Goal: Task Accomplishment & Management: Complete application form

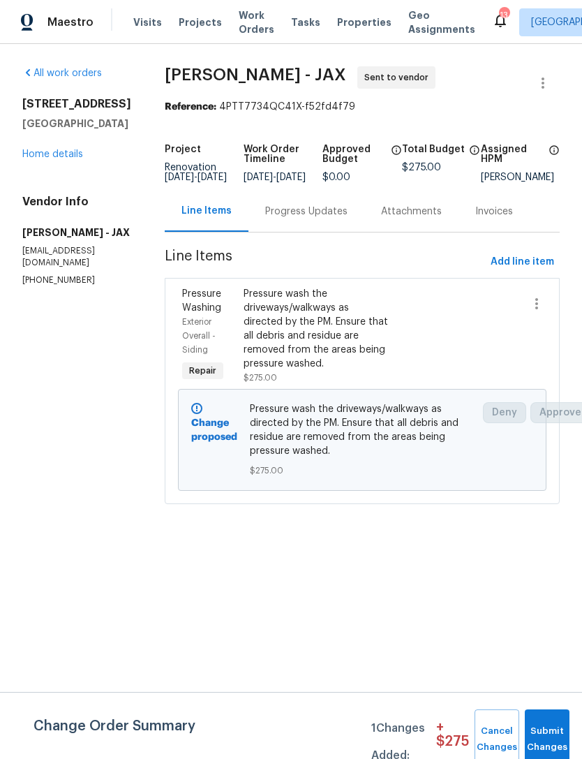
scroll to position [0, 1]
click at [59, 149] on link "Home details" at bounding box center [52, 154] width 61 height 10
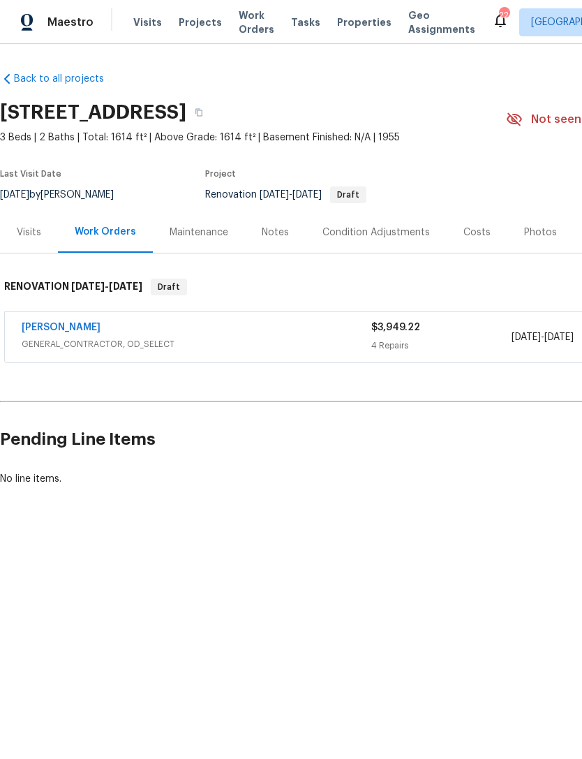
click at [70, 323] on link "[PERSON_NAME]" at bounding box center [61, 328] width 79 height 10
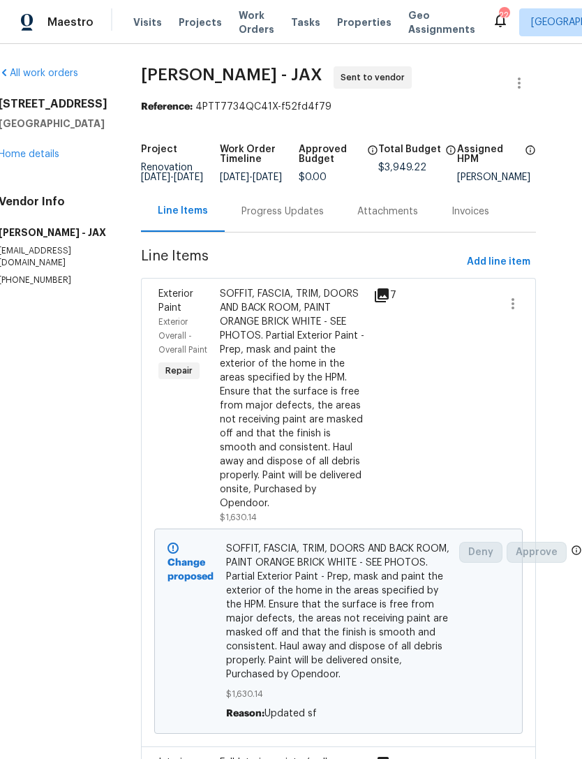
scroll to position [0, 27]
click at [502, 271] on span "Add line item" at bounding box center [499, 261] width 64 height 17
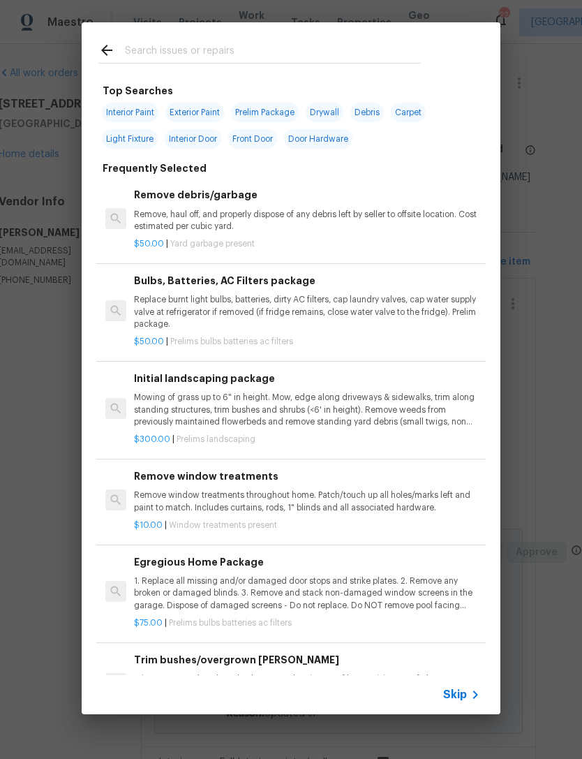
click at [359, 63] on input "text" at bounding box center [273, 52] width 296 height 21
type input "Floor"
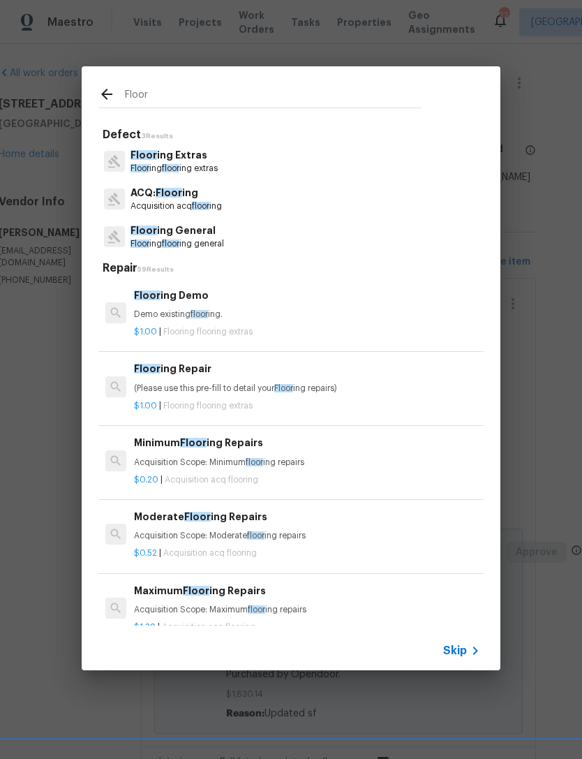
click at [175, 232] on p "Floor ing General" at bounding box center [178, 230] width 94 height 15
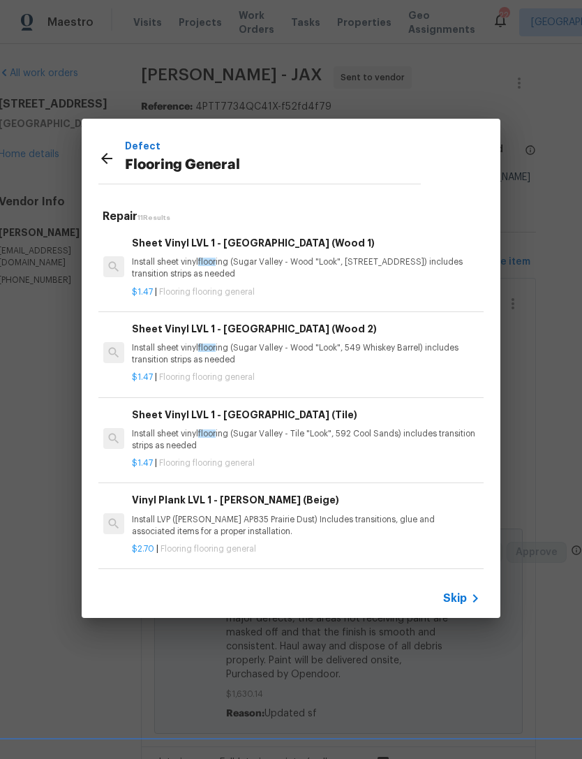
scroll to position [0, 2]
click at [102, 161] on icon at bounding box center [106, 158] width 17 height 17
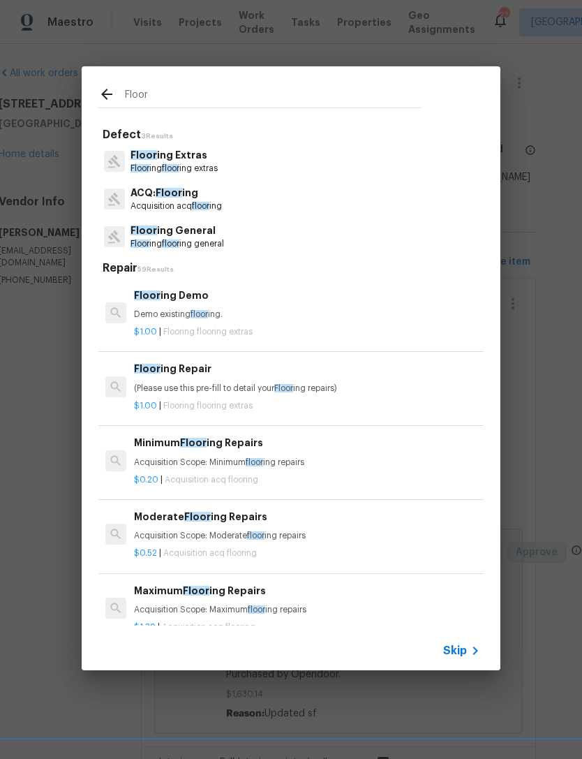
scroll to position [0, 0]
click at [249, 380] on div "Floor ing Repair (Please use this pre-fill to detail your Floor ing repairs)" at bounding box center [307, 378] width 346 height 34
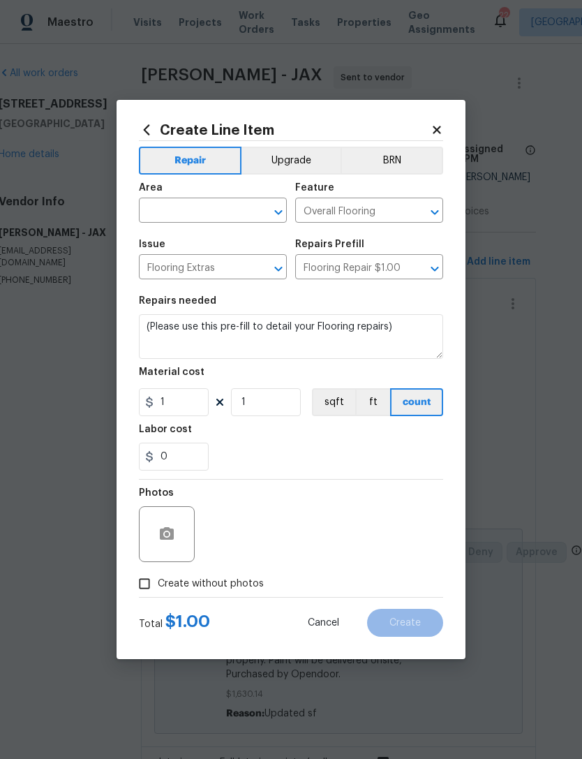
click at [228, 214] on input "text" at bounding box center [193, 212] width 109 height 22
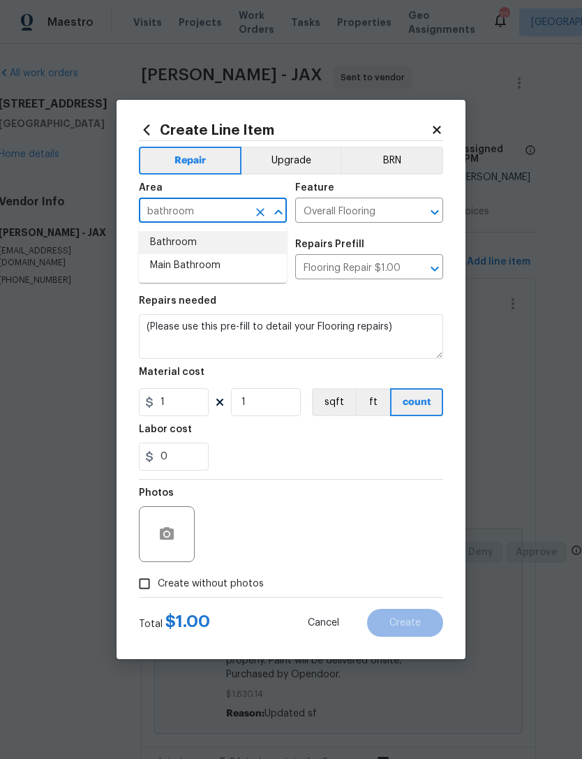
click at [191, 237] on li "Bathroom" at bounding box center [213, 242] width 148 height 23
type input "Bathroom"
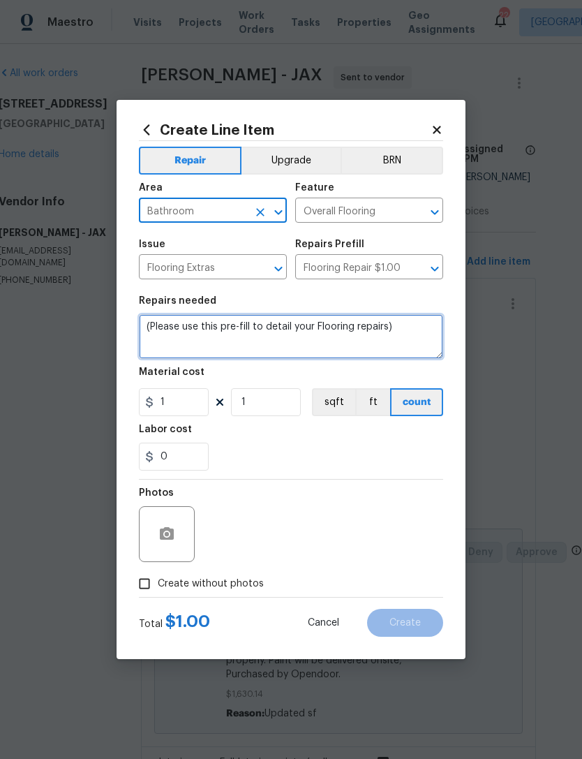
click at [158, 327] on textarea "(Please use this pre-fill to detail your Flooring repairs)" at bounding box center [291, 336] width 304 height 45
click at [147, 325] on textarea "(Please use this pre-fill to detail your Flooring repairs)" at bounding box center [291, 336] width 304 height 45
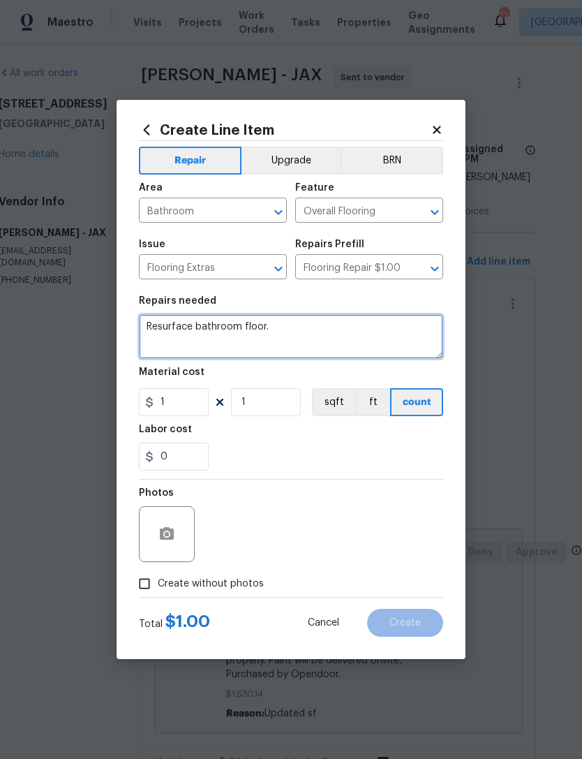
click at [195, 326] on textarea "Resurface bathroom floor." at bounding box center [291, 336] width 304 height 45
type textarea "Resurface hallway bathroom floor."
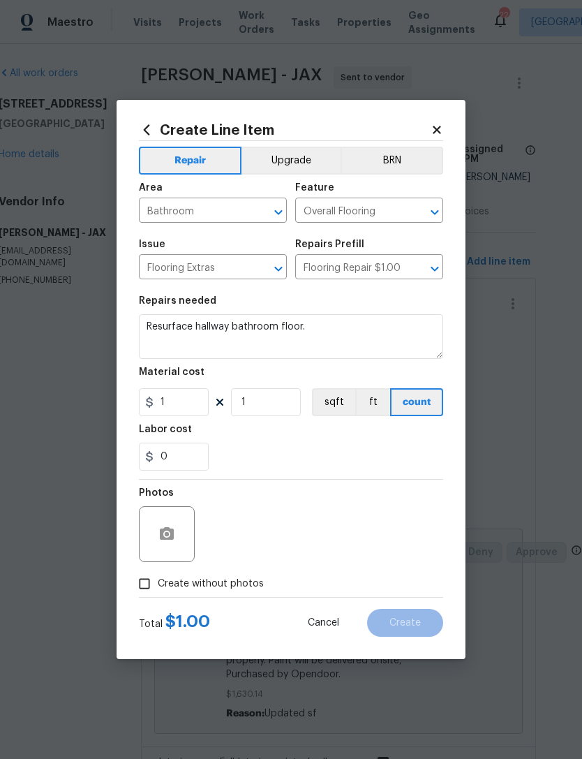
click at [320, 452] on div "0" at bounding box center [291, 457] width 304 height 28
click at [196, 410] on input "1" at bounding box center [174, 402] width 70 height 28
type input "175"
click at [312, 463] on div "0" at bounding box center [291, 457] width 304 height 28
click at [170, 538] on icon "button" at bounding box center [167, 533] width 14 height 13
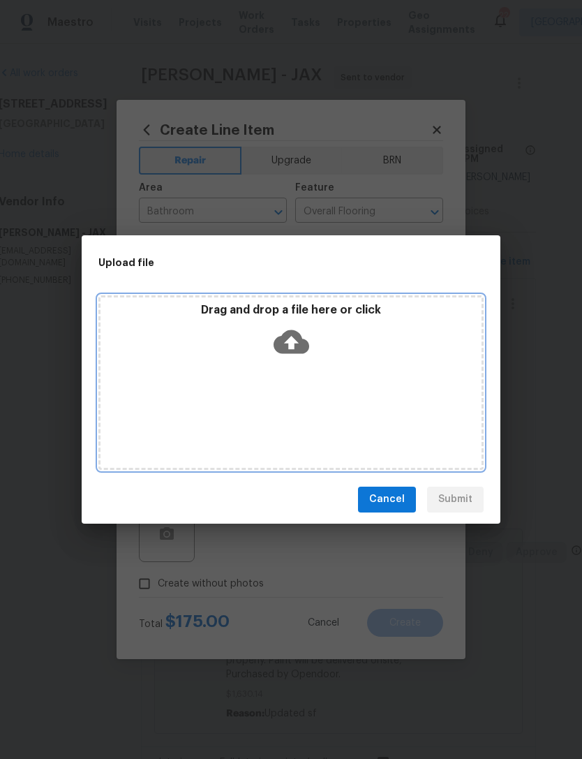
click at [296, 345] on icon at bounding box center [292, 341] width 36 height 24
click at [286, 343] on icon at bounding box center [292, 341] width 36 height 24
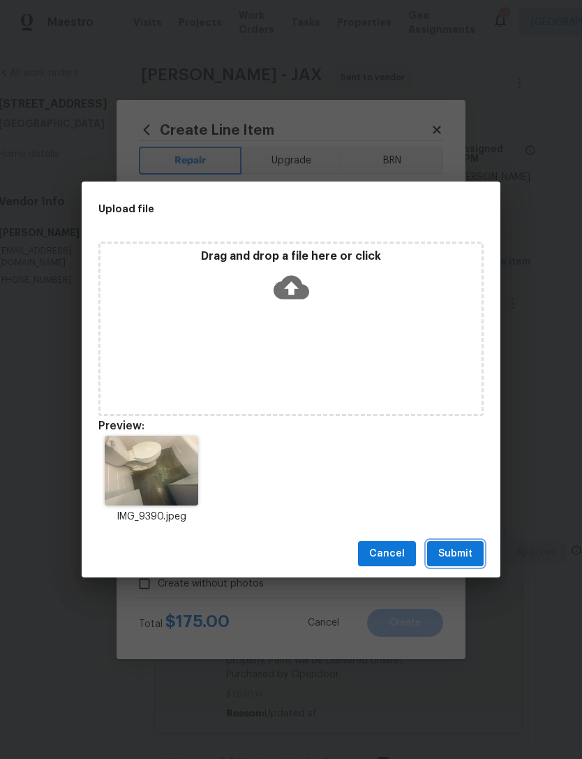
click at [464, 551] on span "Submit" at bounding box center [455, 553] width 34 height 17
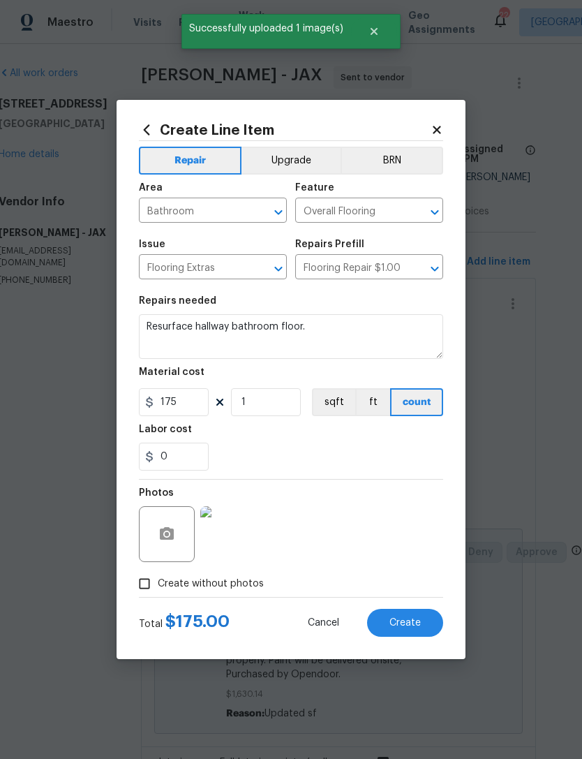
click at [417, 623] on span "Create" at bounding box center [405, 623] width 31 height 10
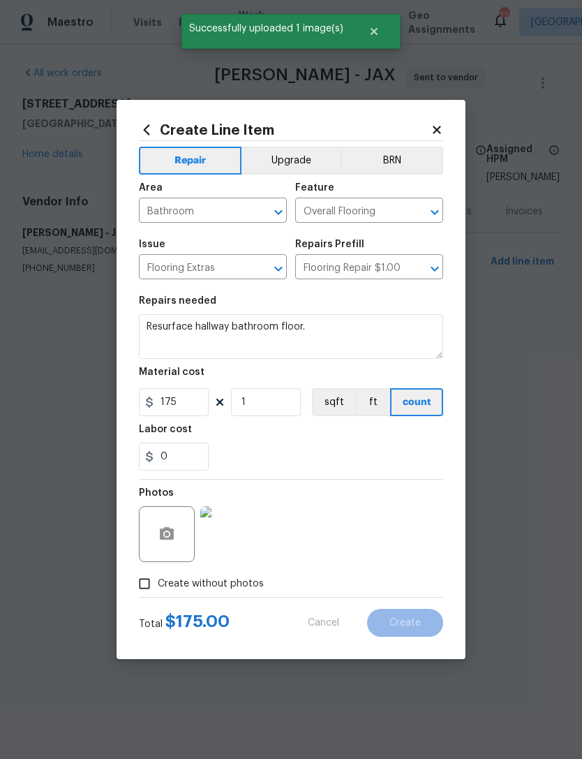
type input "0"
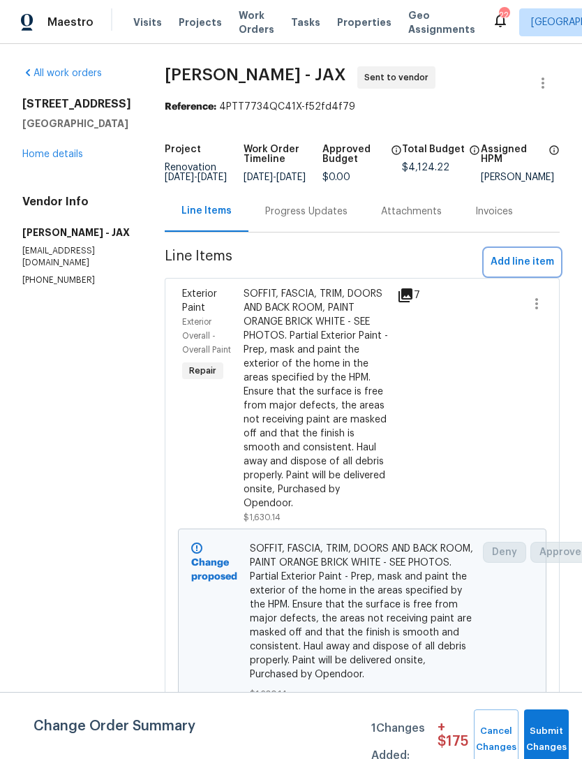
click at [526, 271] on span "Add line item" at bounding box center [523, 261] width 64 height 17
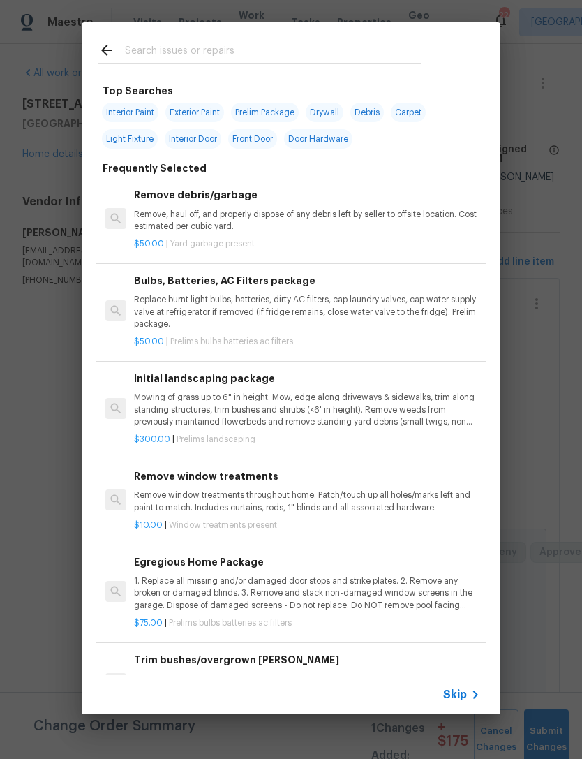
click at [340, 50] on input "text" at bounding box center [273, 52] width 296 height 21
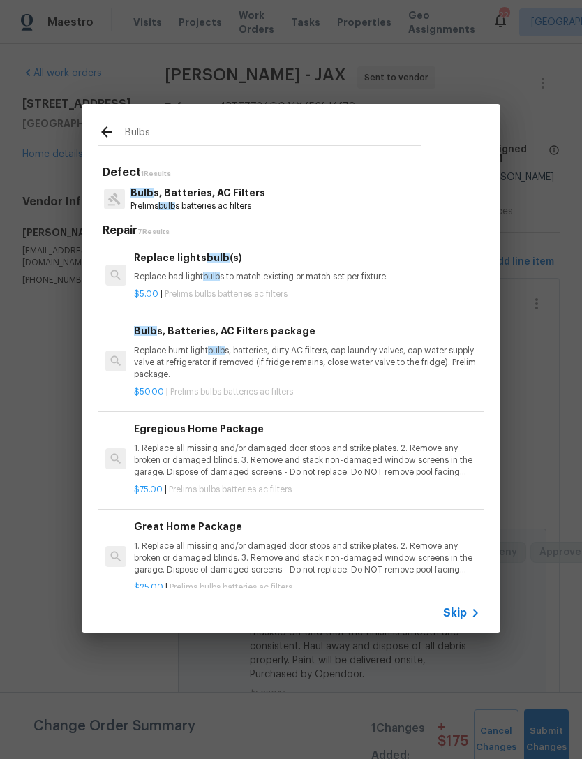
type input "Bulbs"
click at [213, 198] on p "Bulbs, Batteries, AC Filters" at bounding box center [198, 193] width 135 height 15
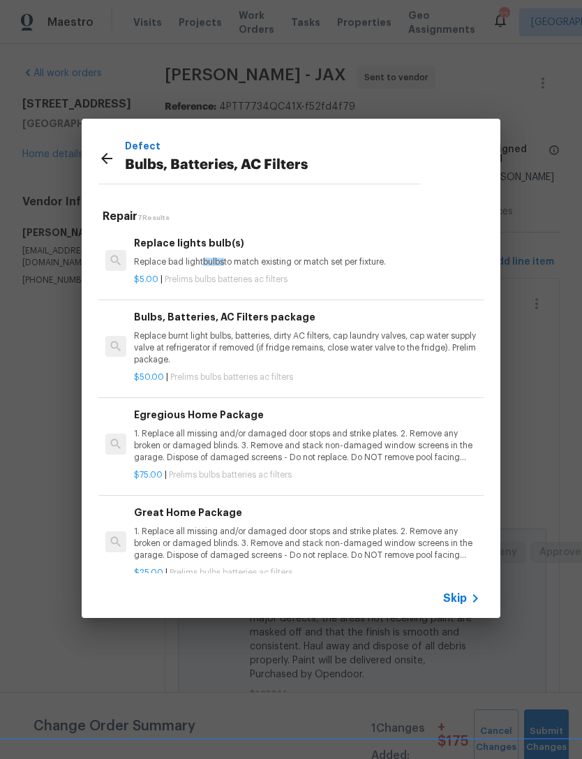
click at [333, 443] on p "1. Replace all missing and/or damaged door stops and strike plates. 2. Remove a…" at bounding box center [307, 446] width 346 height 36
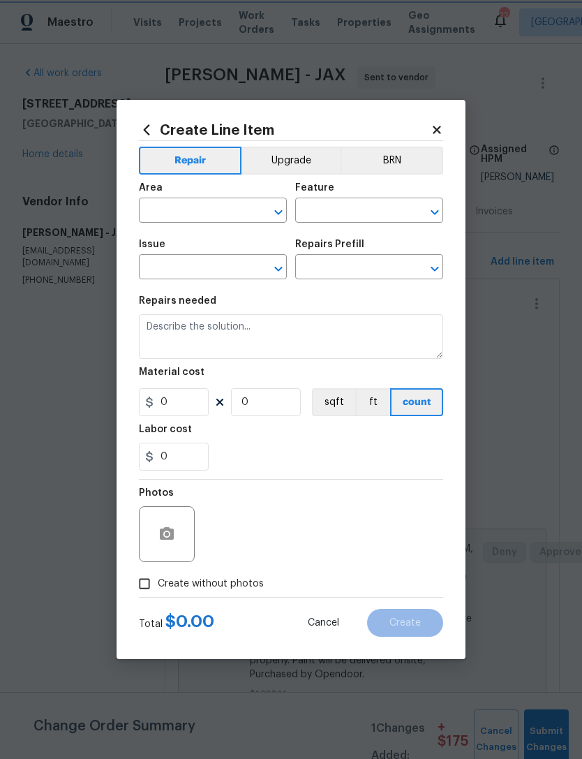
type input "Home Readiness Packages"
type input "Bulbs, Batteries, AC Filters"
type input "Egregious Home Package $75.00"
type textarea "1. Replace all missing and/or damaged door stops and strike plates. 2. Remove a…"
type input "75"
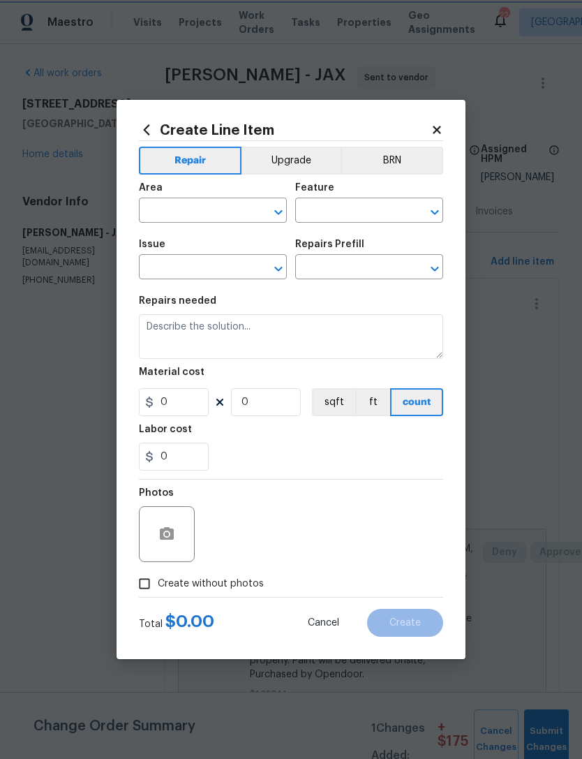
type input "1"
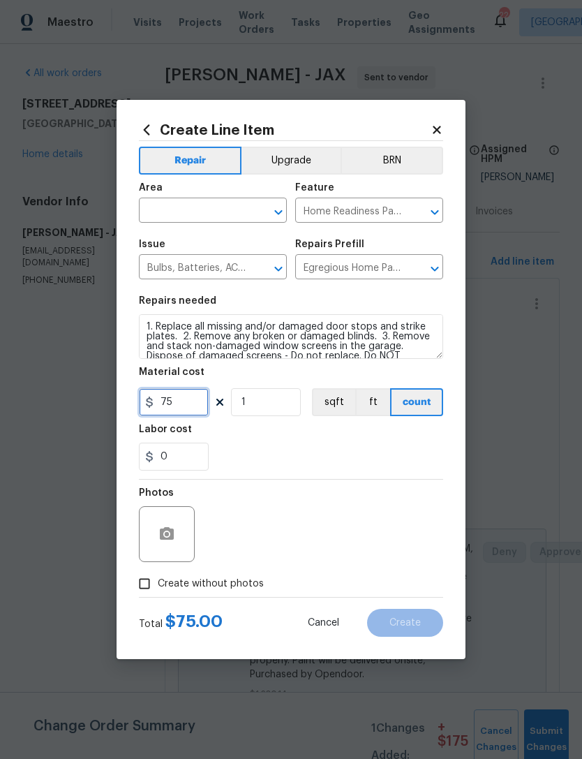
click at [198, 408] on input "75" at bounding box center [174, 402] width 70 height 28
type input "127"
click at [297, 450] on div "0" at bounding box center [291, 457] width 304 height 28
click at [237, 207] on input "text" at bounding box center [193, 212] width 109 height 22
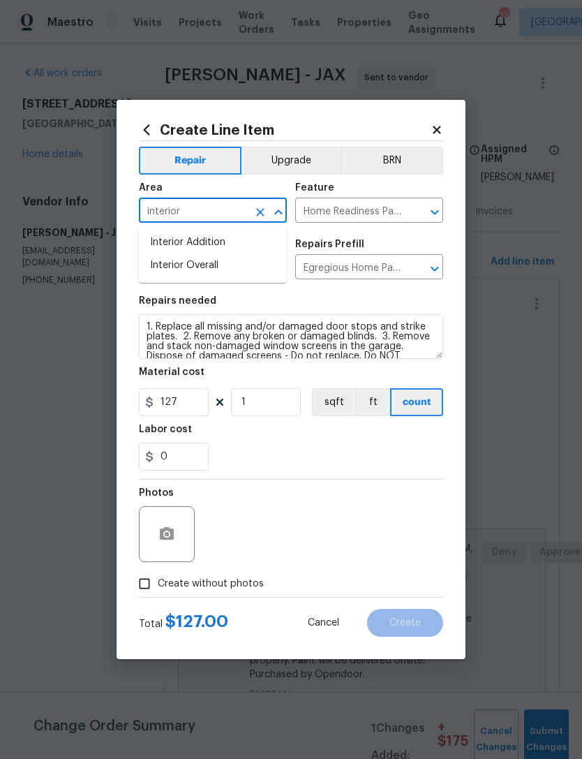
click at [217, 265] on li "Interior Overall" at bounding box center [213, 265] width 148 height 23
type input "Interior Overall"
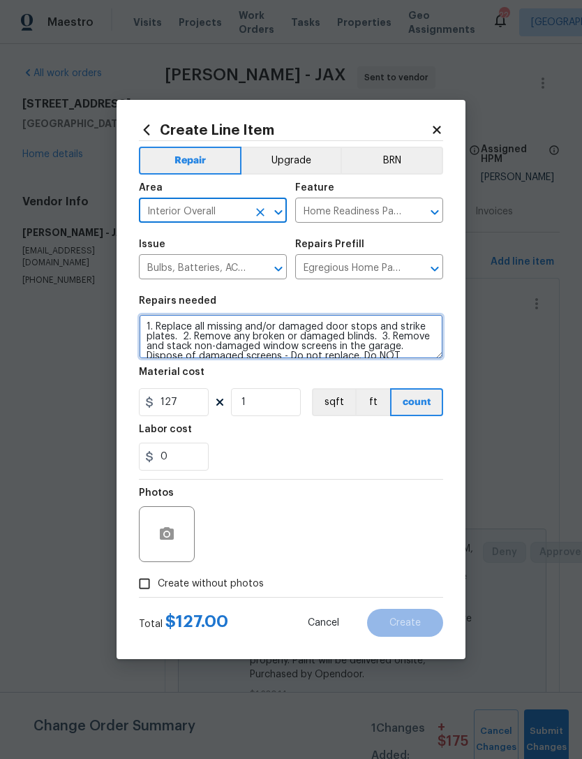
click at [149, 327] on textarea "1. Replace all missing and/or damaged door stops and strike plates. 2. Remove a…" at bounding box center [291, 336] width 304 height 45
click at [143, 327] on textarea "1. Replace all missing and/or damaged door stops and strike plates. 2. Remove a…" at bounding box center [291, 336] width 304 height 45
click at [143, 326] on textarea "1. Replace all missing and/or damaged door stops and strike plates. 2. Remove a…" at bounding box center [291, 336] width 304 height 45
click at [218, 337] on textarea "1. Replace all missing and/or damaged door stops and strike plates. 2. Remove a…" at bounding box center [291, 336] width 304 height 45
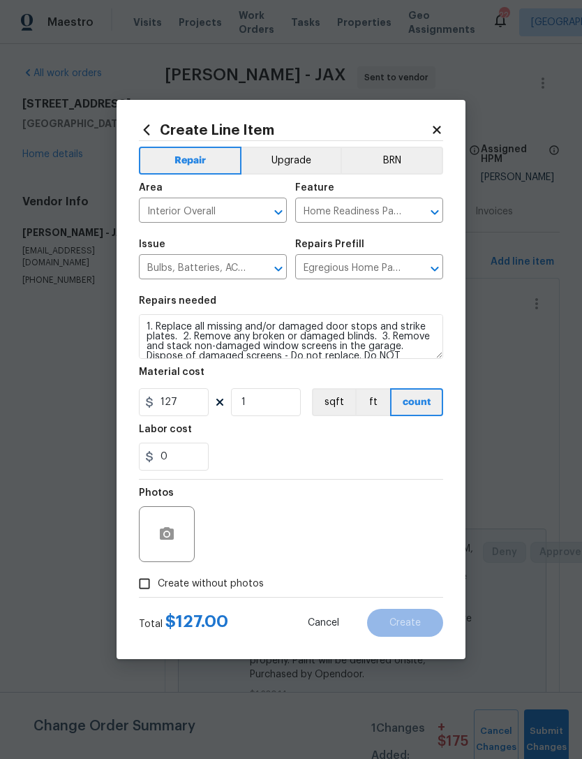
click at [135, 320] on div "Create Line Item Repair Upgrade BRN Area Interior Overall ​ Feature Home Readin…" at bounding box center [291, 379] width 349 height 559
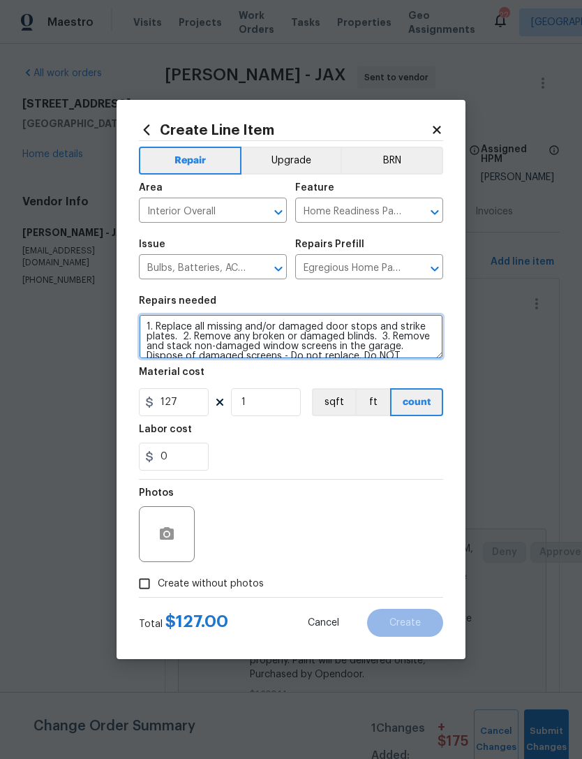
click at [149, 320] on textarea "1. Replace all missing and/or damaged door stops and strike plates. 2. Remove a…" at bounding box center [291, 336] width 304 height 45
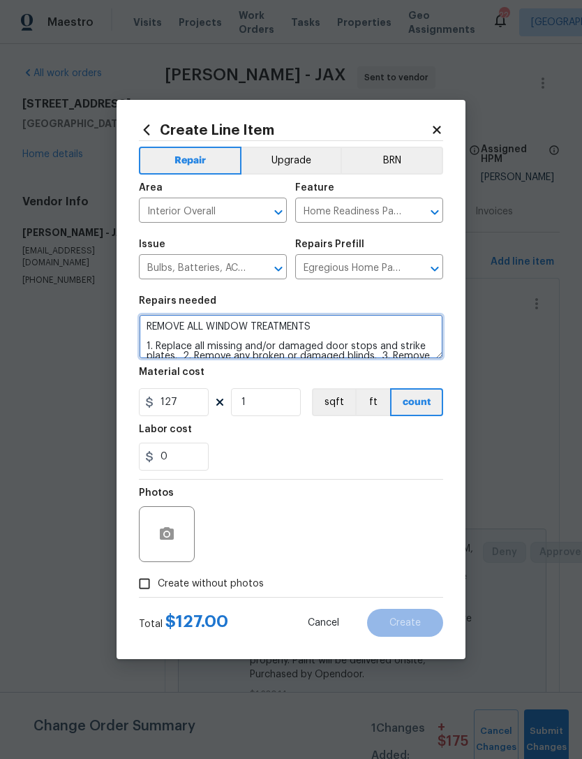
type textarea "REMOVE ALL WINDOW TREATMENTS 1. Replace all missing and/or damaged door stops a…"
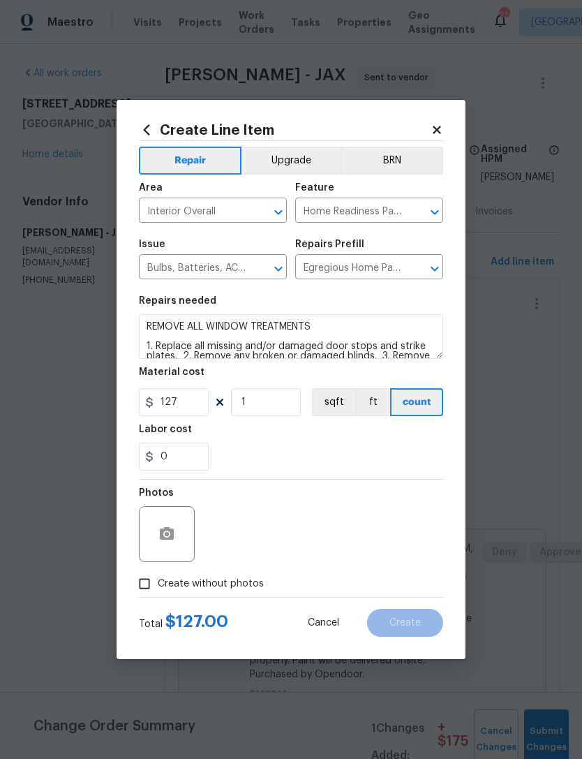
click at [327, 461] on div "0" at bounding box center [291, 457] width 304 height 28
click at [168, 533] on circle "button" at bounding box center [167, 534] width 4 height 4
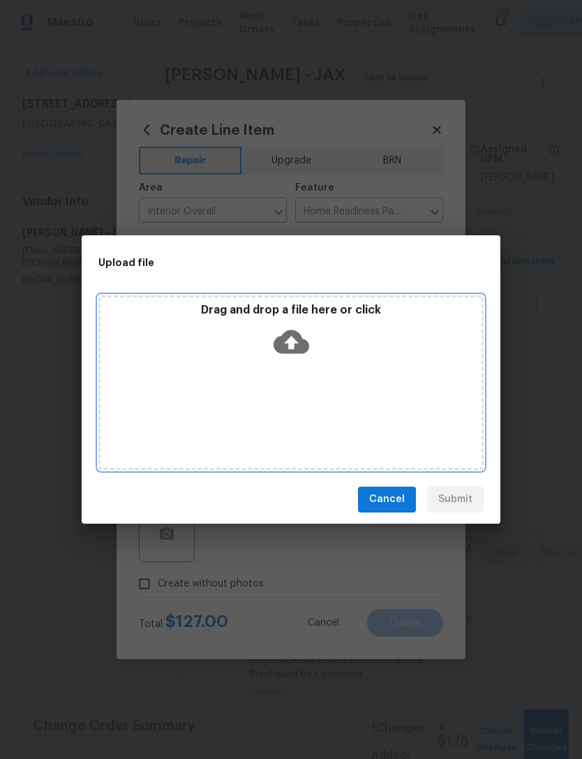
click at [295, 334] on icon at bounding box center [292, 341] width 36 height 24
